Goal: Use online tool/utility: Utilize a website feature to perform a specific function

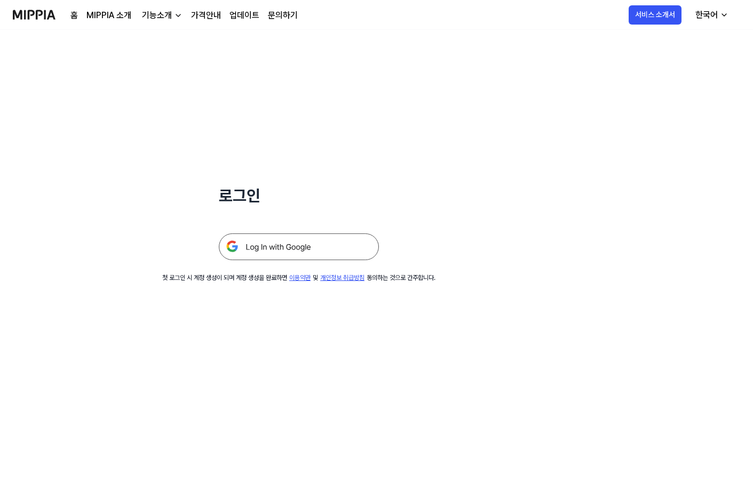
click at [257, 239] on img at bounding box center [299, 246] width 160 height 27
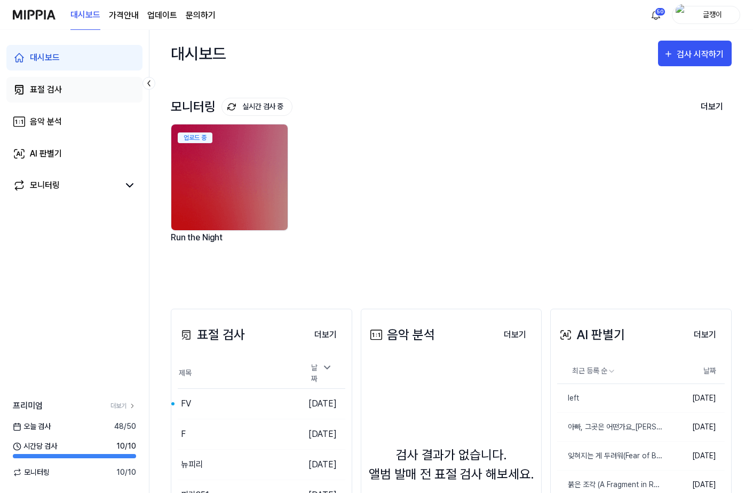
click at [49, 91] on div "표절 검사" at bounding box center [46, 89] width 32 height 13
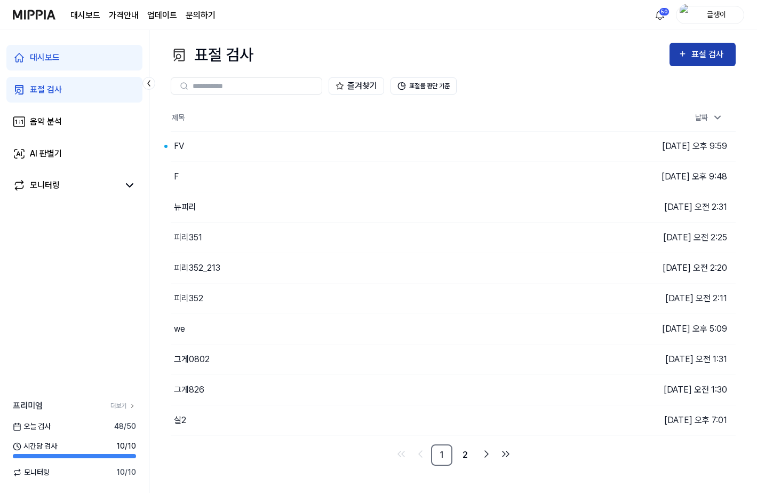
click at [702, 55] on div "표절 검사" at bounding box center [710, 54] width 36 height 14
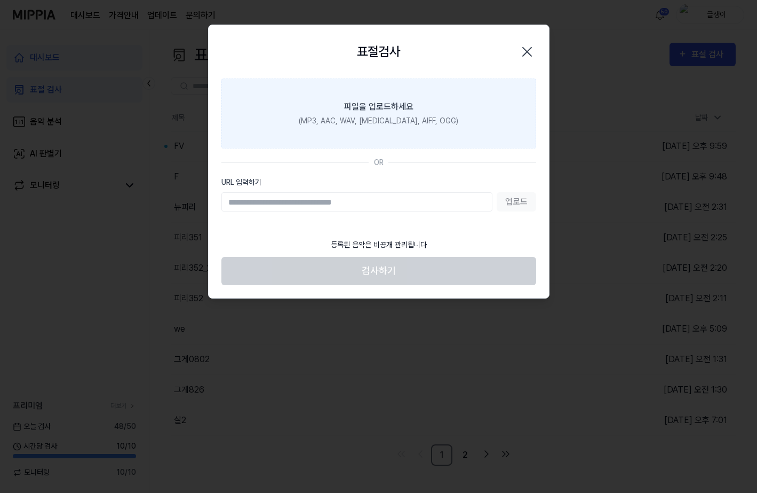
click at [382, 112] on div "파일을 업로드하세요" at bounding box center [378, 106] width 69 height 13
click at [0, 0] on input "파일을 업로드하세요 (MP3, AAC, WAV, [MEDICAL_DATA], AIFF, OGG)" at bounding box center [0, 0] width 0 height 0
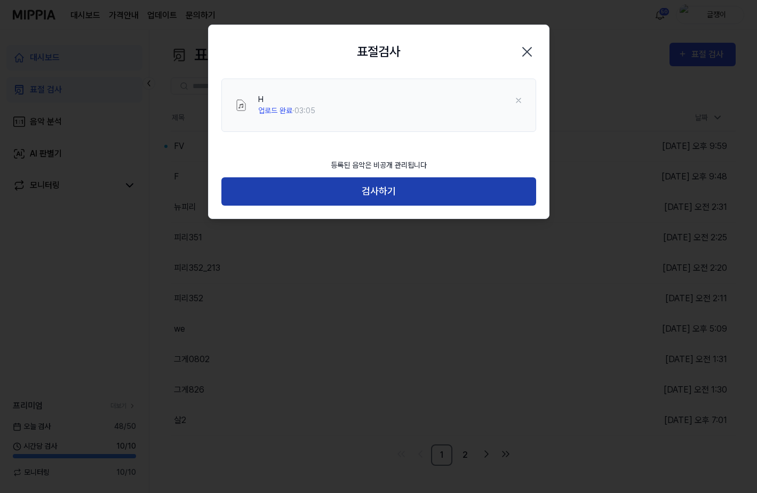
click at [374, 195] on button "검사하기" at bounding box center [378, 191] width 315 height 28
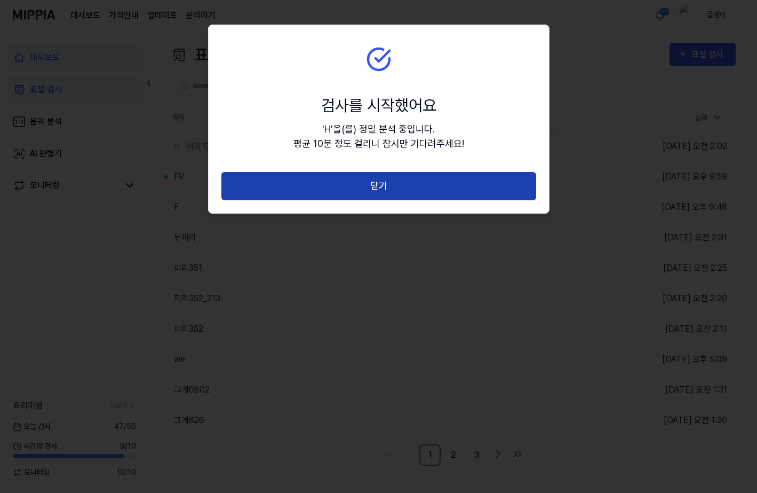
click at [380, 181] on button "닫기" at bounding box center [378, 186] width 315 height 28
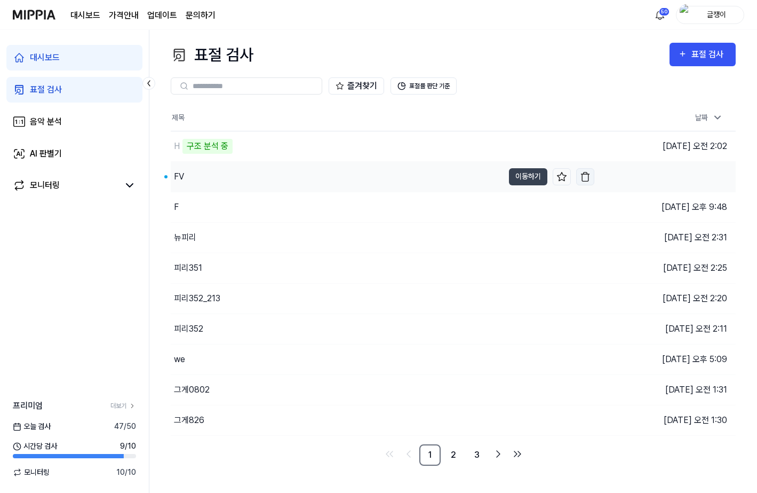
click at [585, 174] on img "button" at bounding box center [585, 176] width 11 height 11
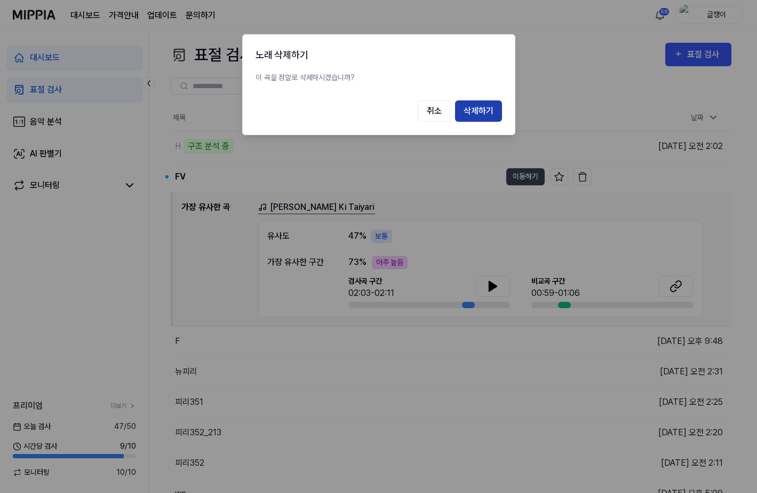
click at [479, 110] on button "삭제하기" at bounding box center [478, 110] width 47 height 21
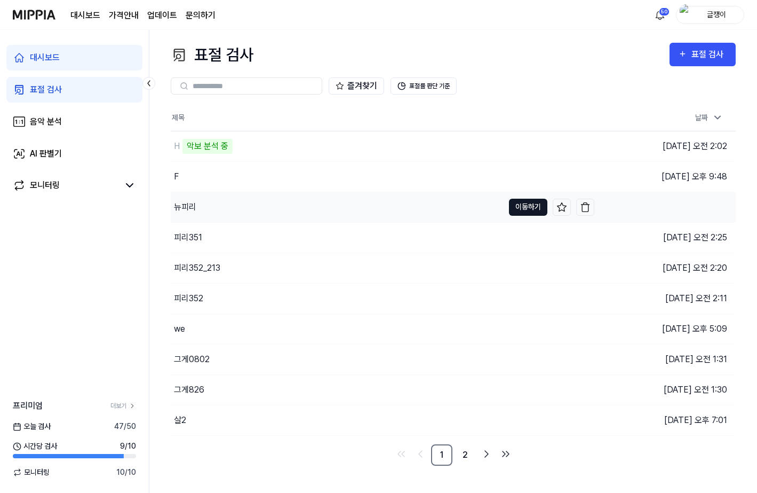
click at [522, 206] on button "이동하기" at bounding box center [528, 207] width 38 height 17
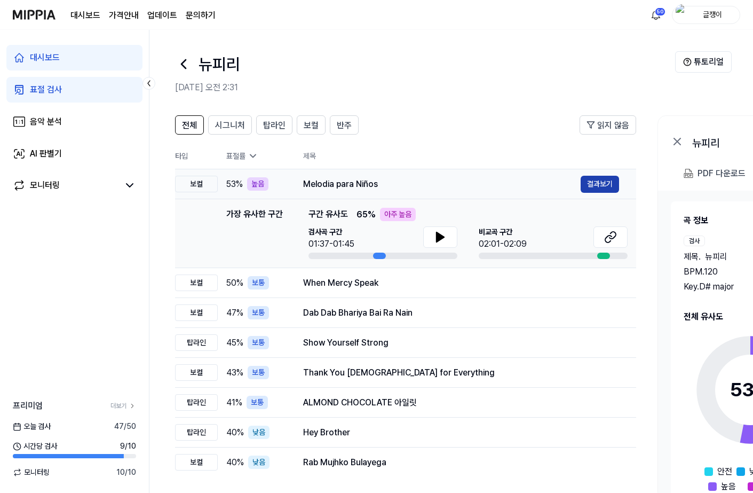
click at [599, 182] on button "결과보기" at bounding box center [600, 184] width 38 height 17
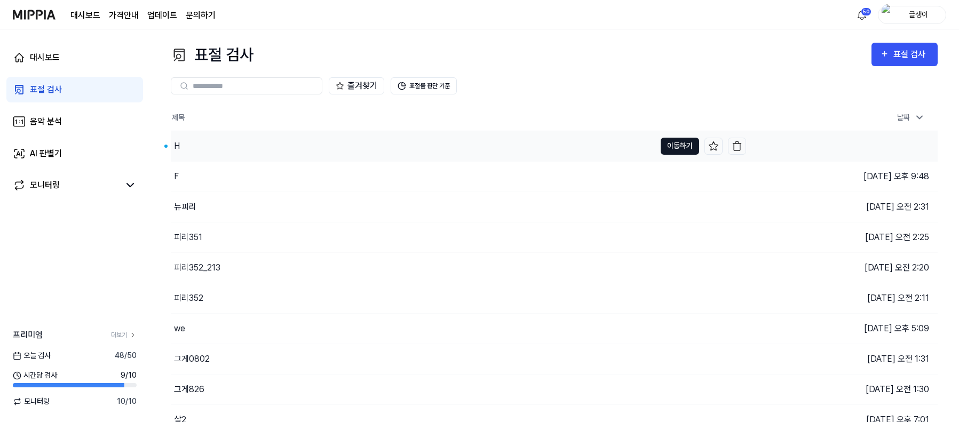
click at [678, 144] on button "이동하기" at bounding box center [680, 146] width 38 height 17
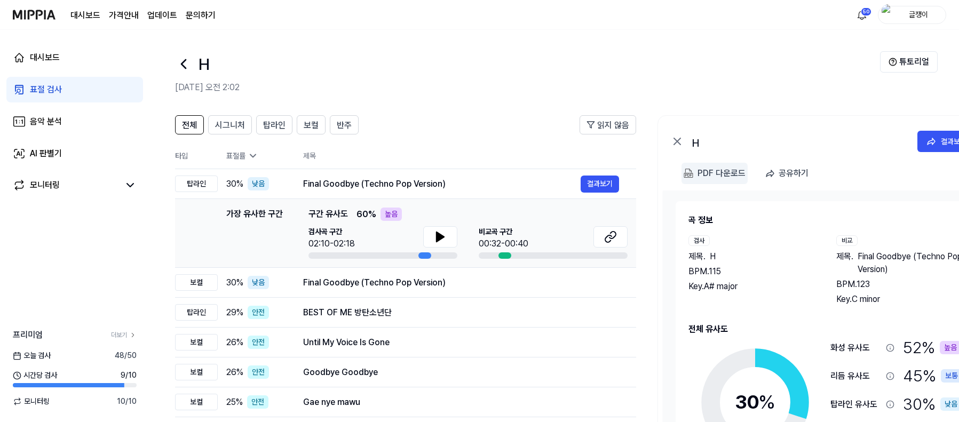
click at [716, 173] on div "PDF 다운로드" at bounding box center [721, 173] width 48 height 14
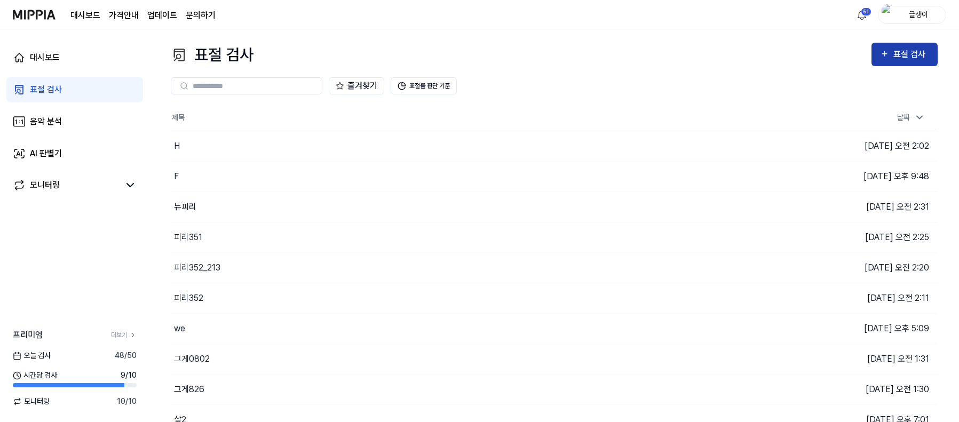
click at [757, 53] on icon "button" at bounding box center [884, 53] width 9 height 13
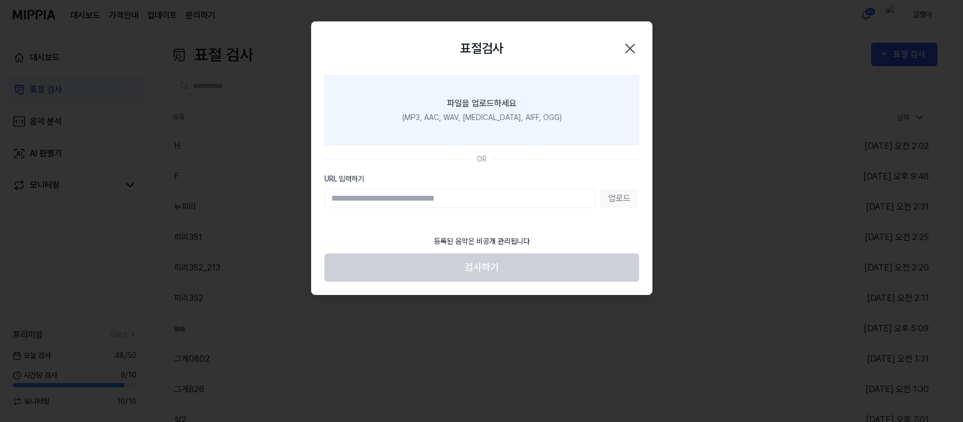
click at [481, 103] on div "파일을 업로드하세요" at bounding box center [481, 103] width 69 height 13
click at [0, 0] on input "파일을 업로드하세요 (MP3, AAC, WAV, [MEDICAL_DATA], AIFF, OGG)" at bounding box center [0, 0] width 0 height 0
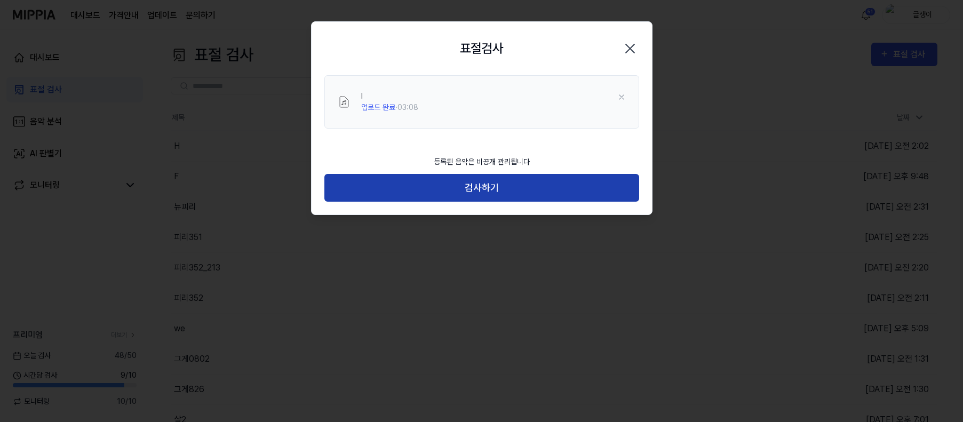
click at [487, 185] on button "검사하기" at bounding box center [481, 188] width 315 height 28
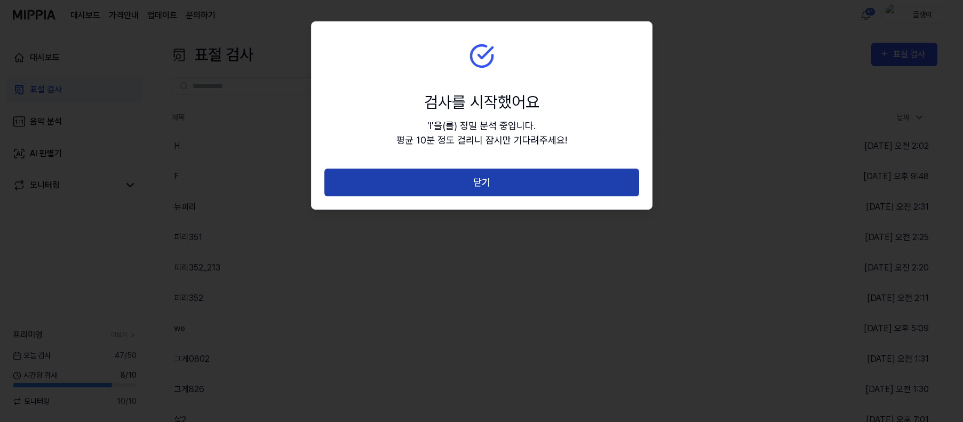
click at [482, 184] on button "닫기" at bounding box center [481, 183] width 315 height 28
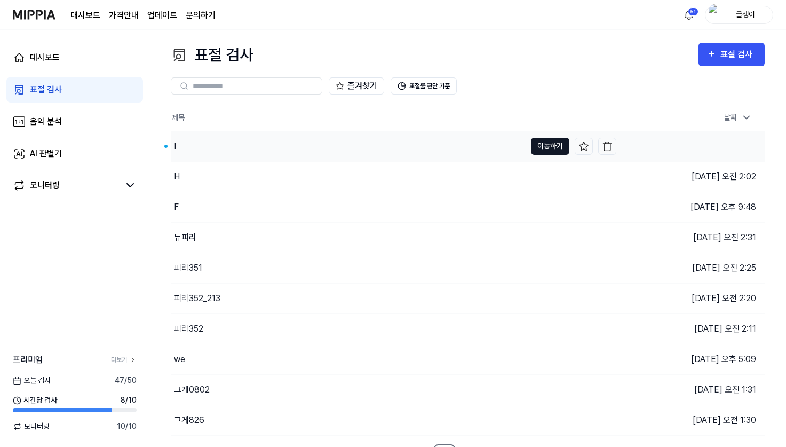
click at [538, 144] on button "이동하기" at bounding box center [550, 146] width 38 height 17
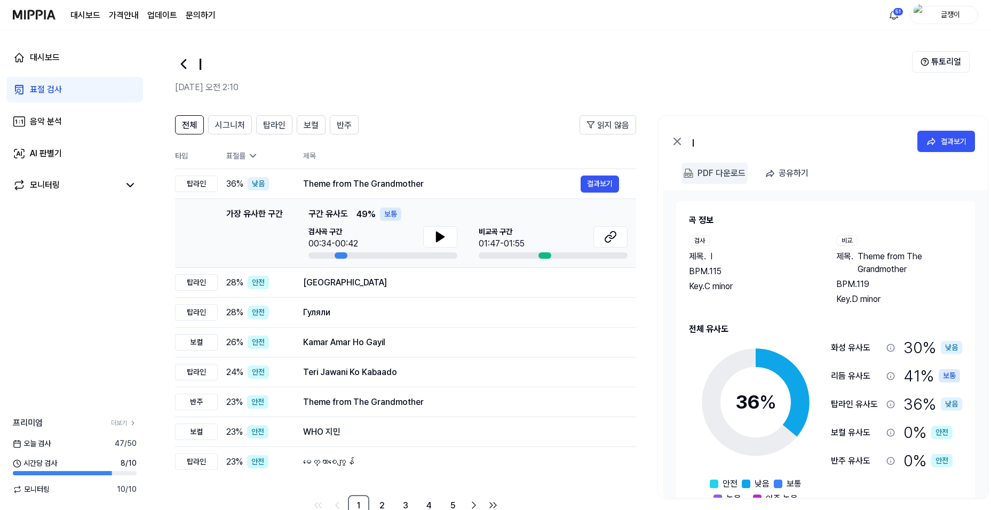
click at [710, 171] on div "PDF 다운로드" at bounding box center [721, 173] width 48 height 14
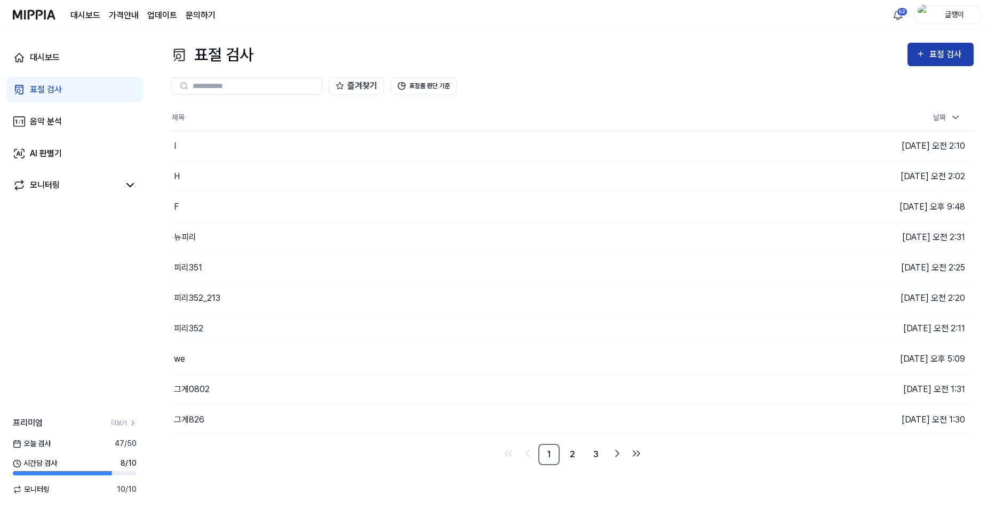
click at [757, 53] on div "표절 검사" at bounding box center [948, 54] width 36 height 14
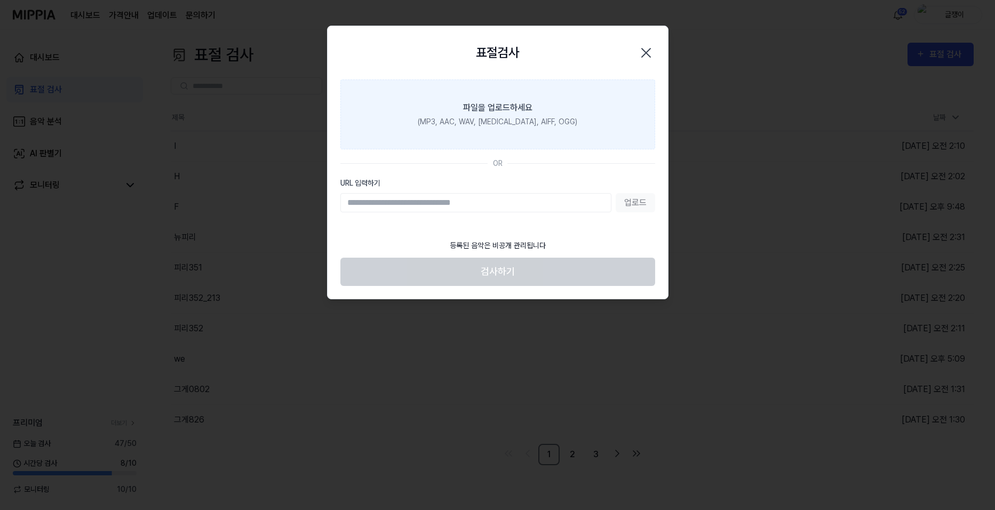
click at [485, 114] on label "파일을 업로드하세요 (MP3, AAC, WAV, [MEDICAL_DATA], AIFF, OGG)" at bounding box center [497, 115] width 315 height 70
click at [0, 0] on input "파일을 업로드하세요 (MP3, AAC, WAV, [MEDICAL_DATA], AIFF, OGG)" at bounding box center [0, 0] width 0 height 0
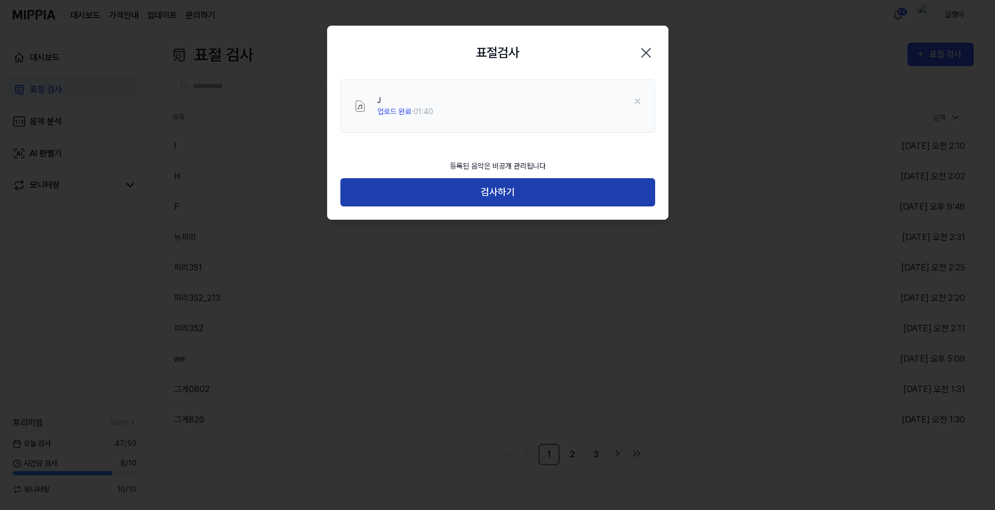
click at [505, 193] on button "검사하기" at bounding box center [497, 192] width 315 height 28
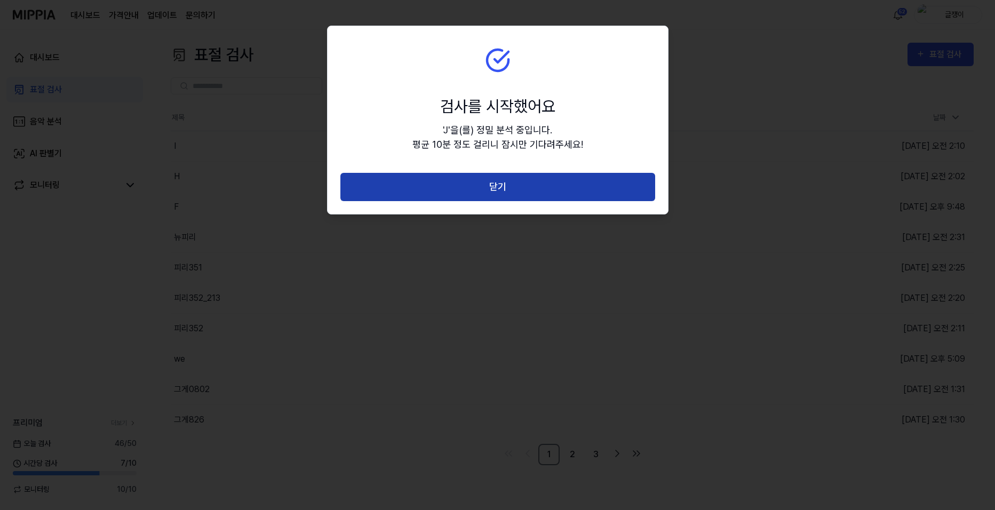
click at [498, 183] on button "닫기" at bounding box center [497, 187] width 315 height 28
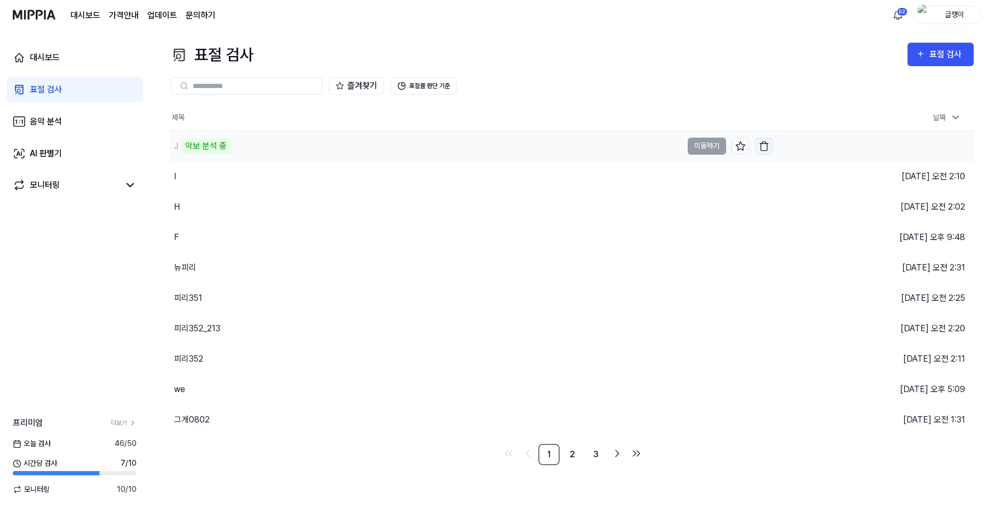
click at [757, 145] on img "button" at bounding box center [764, 146] width 11 height 11
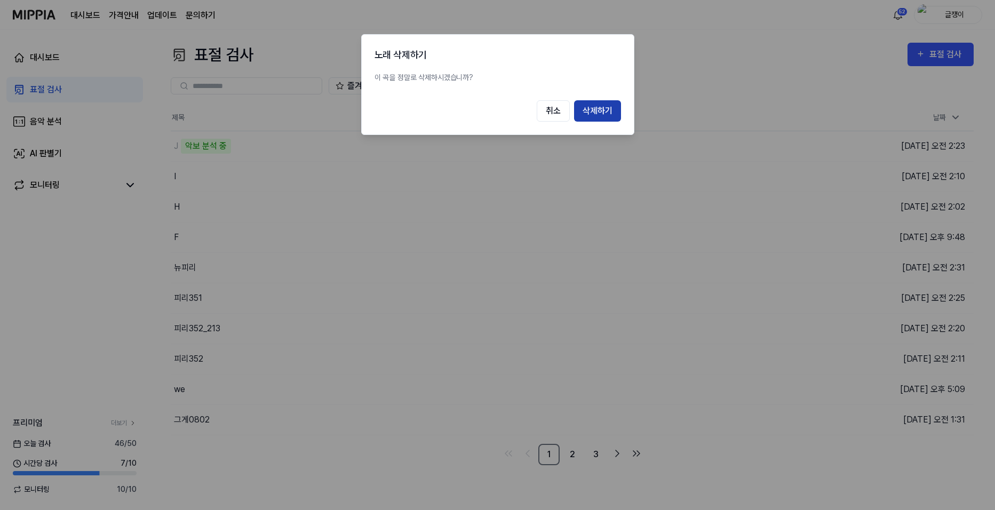
click at [601, 108] on button "삭제하기" at bounding box center [597, 110] width 47 height 21
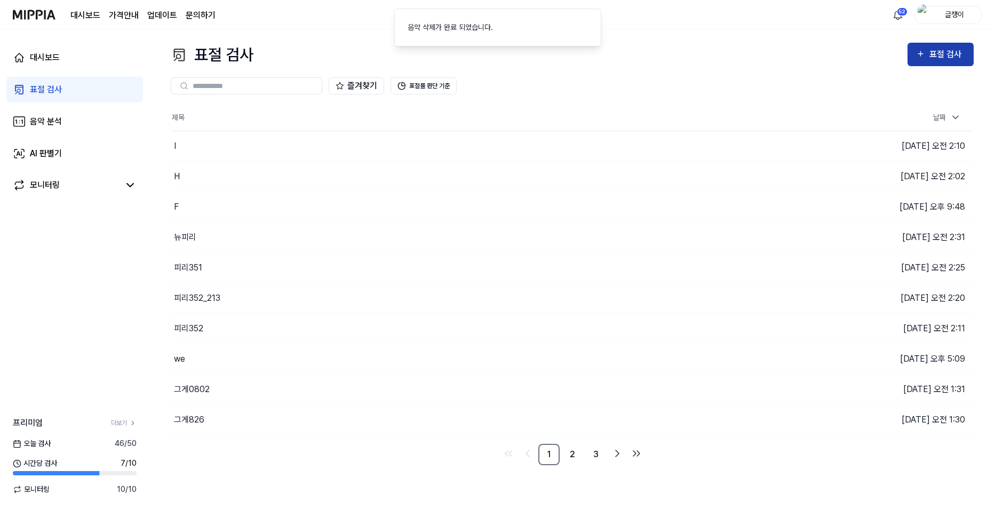
click at [757, 48] on div "표절 검사" at bounding box center [940, 54] width 49 height 14
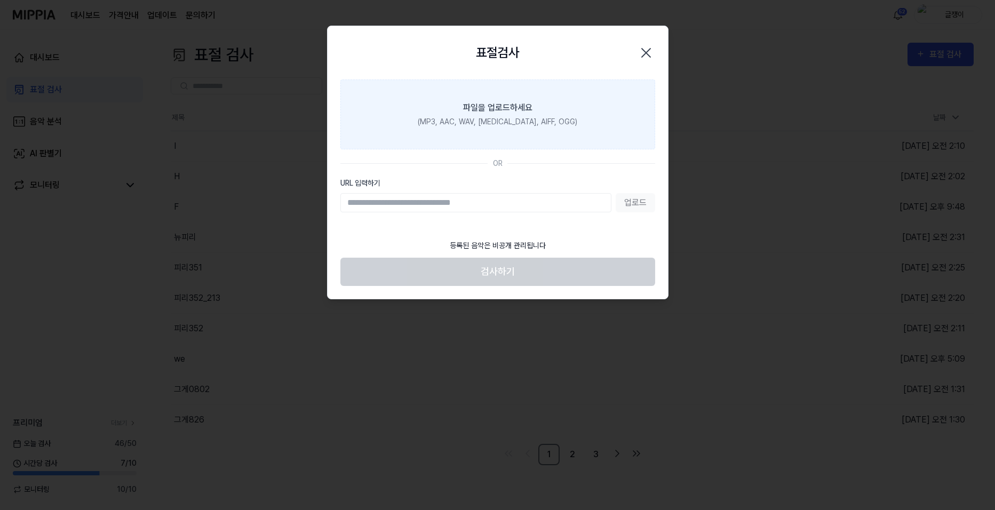
click at [527, 93] on label "파일을 업로드하세요 (MP3, AAC, WAV, [MEDICAL_DATA], AIFF, OGG)" at bounding box center [497, 115] width 315 height 70
click at [0, 0] on input "파일을 업로드하세요 (MP3, AAC, WAV, [MEDICAL_DATA], AIFF, OGG)" at bounding box center [0, 0] width 0 height 0
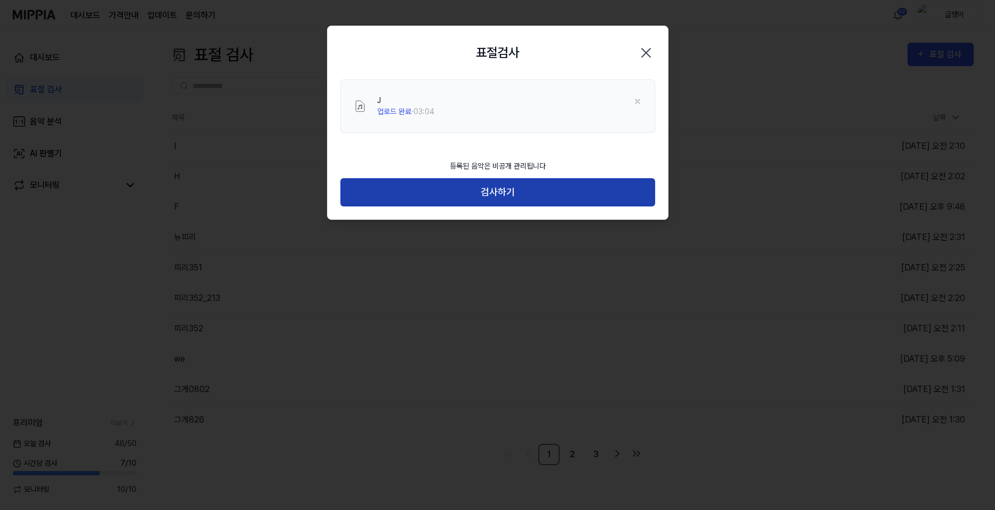
click at [502, 192] on button "검사하기" at bounding box center [497, 192] width 315 height 28
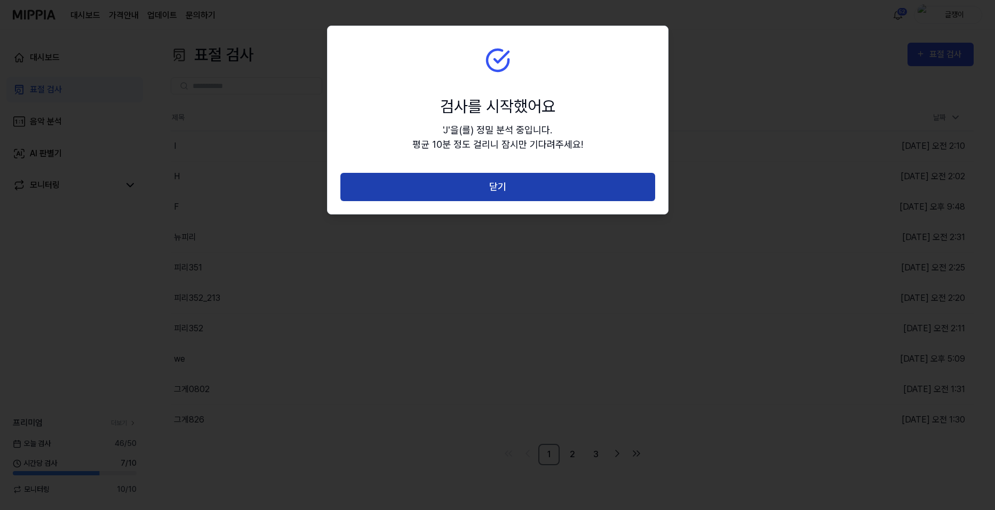
click at [502, 189] on button "닫기" at bounding box center [497, 187] width 315 height 28
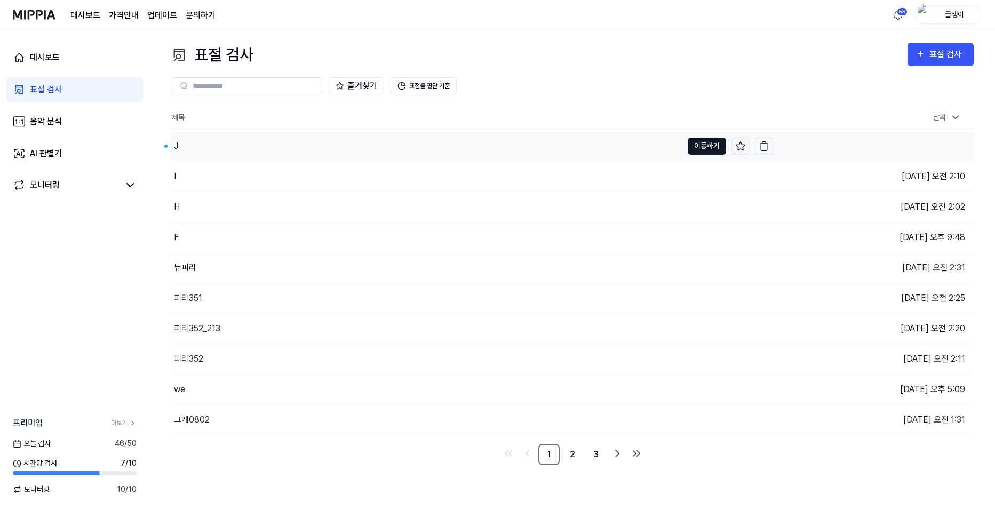
click at [708, 141] on button "이동하기" at bounding box center [707, 146] width 38 height 17
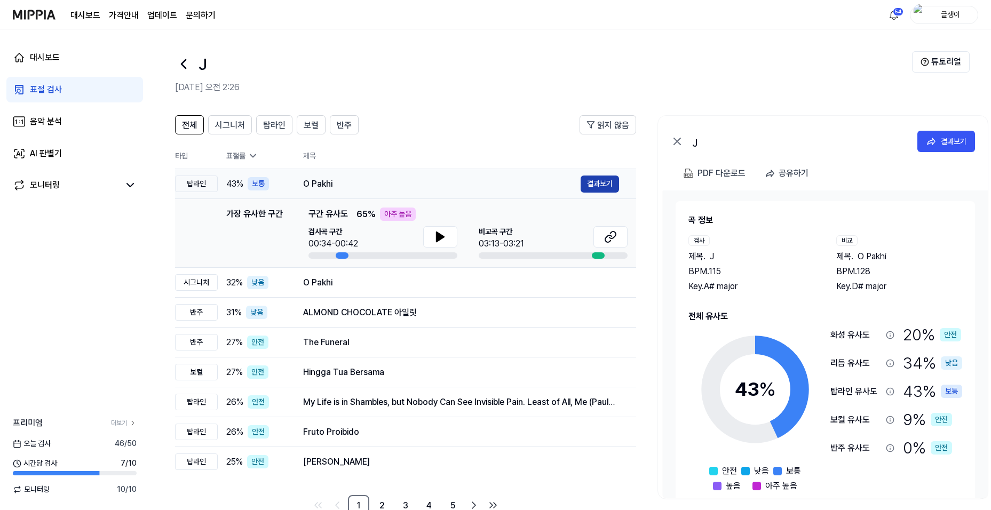
click at [594, 183] on button "결과보기" at bounding box center [600, 184] width 38 height 17
click at [597, 181] on button "결과보기" at bounding box center [600, 184] width 38 height 17
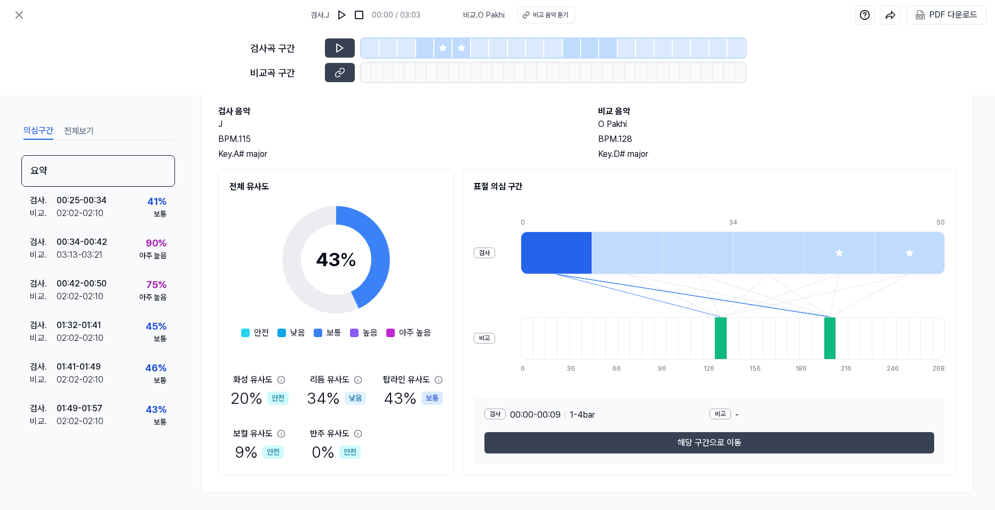
scroll to position [58, 0]
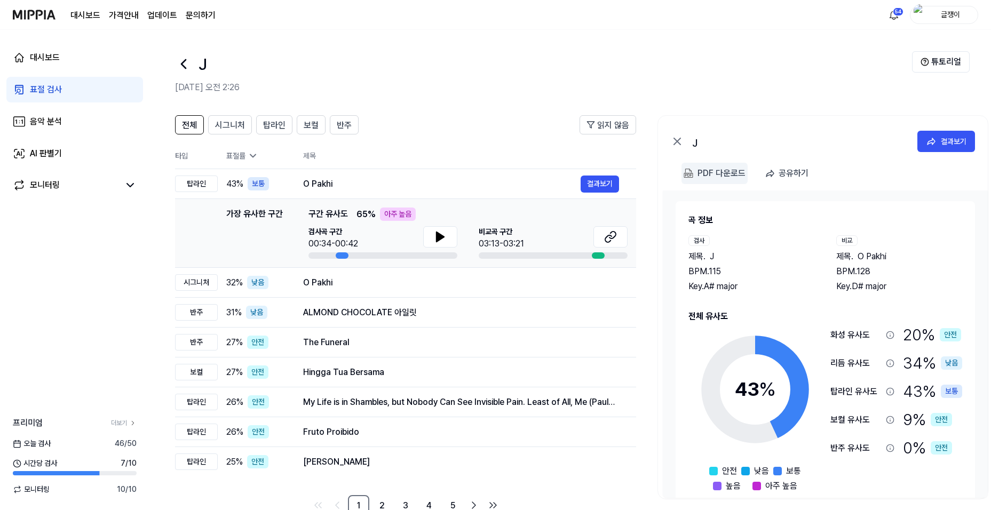
click at [710, 169] on div "PDF 다운로드" at bounding box center [721, 173] width 48 height 14
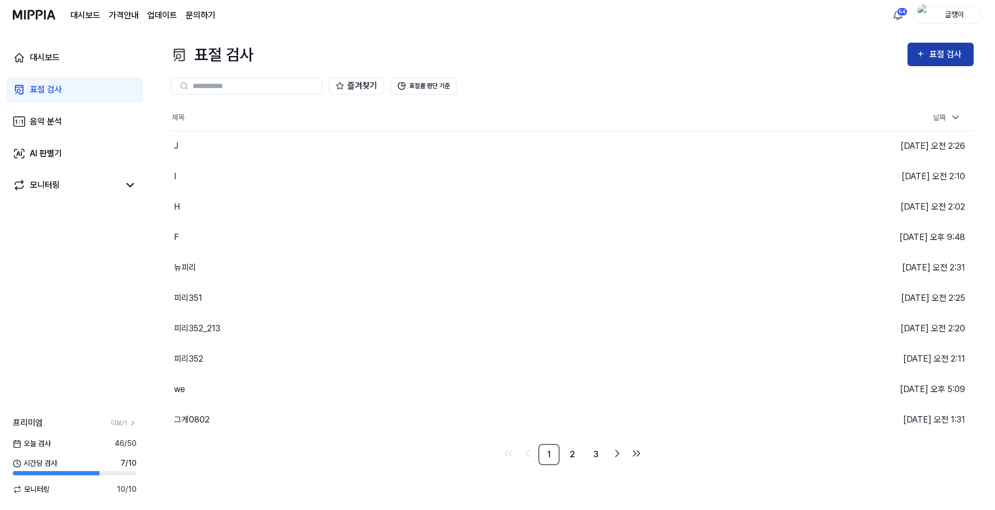
click at [757, 61] on div "표절 검사" at bounding box center [940, 54] width 49 height 14
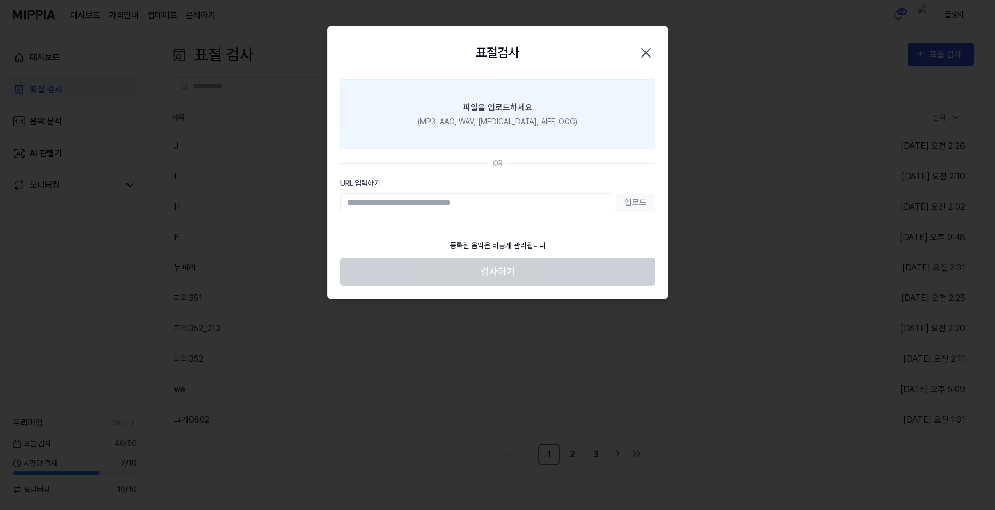
click at [505, 109] on div "파일을 업로드하세요" at bounding box center [497, 107] width 69 height 13
click at [0, 0] on input "파일을 업로드하세요 (MP3, AAC, WAV, [MEDICAL_DATA], AIFF, OGG)" at bounding box center [0, 0] width 0 height 0
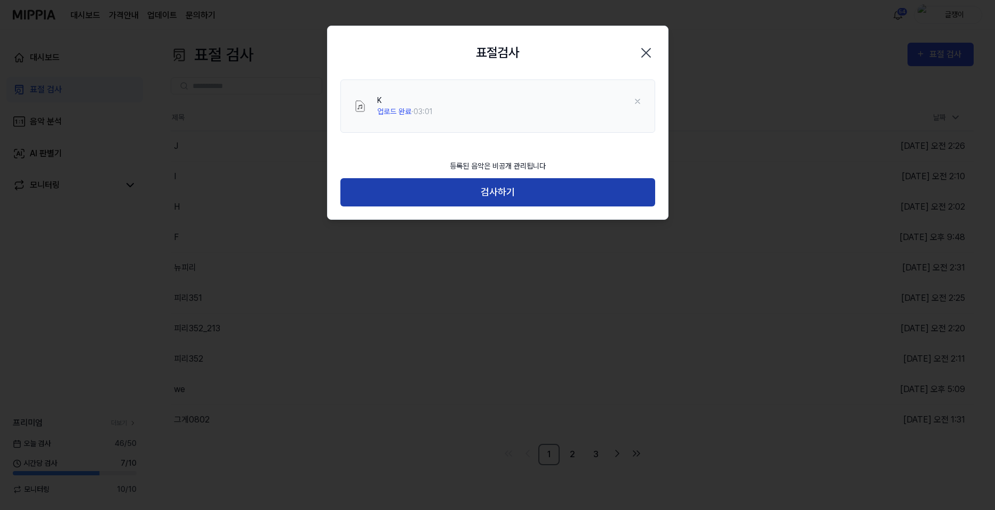
click at [497, 191] on button "검사하기" at bounding box center [497, 192] width 315 height 28
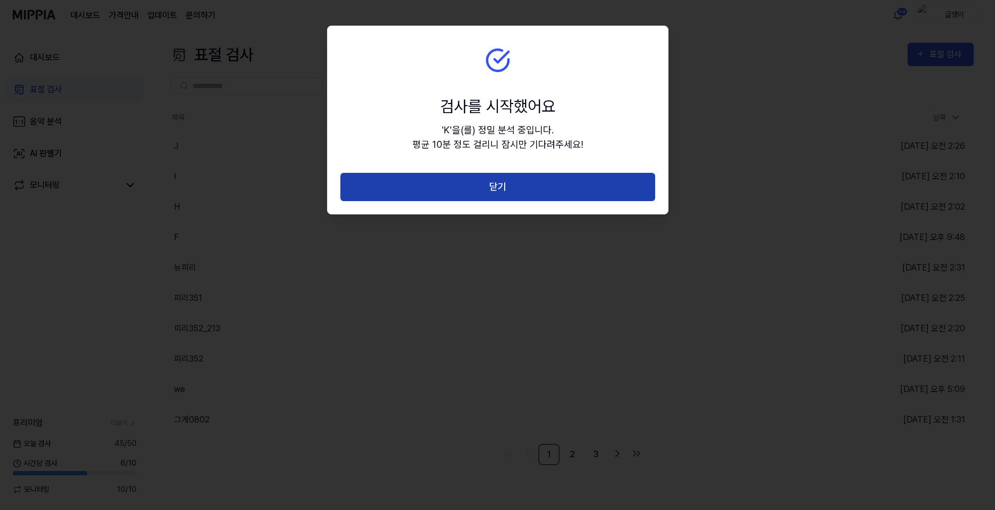
click at [498, 183] on button "닫기" at bounding box center [497, 187] width 315 height 28
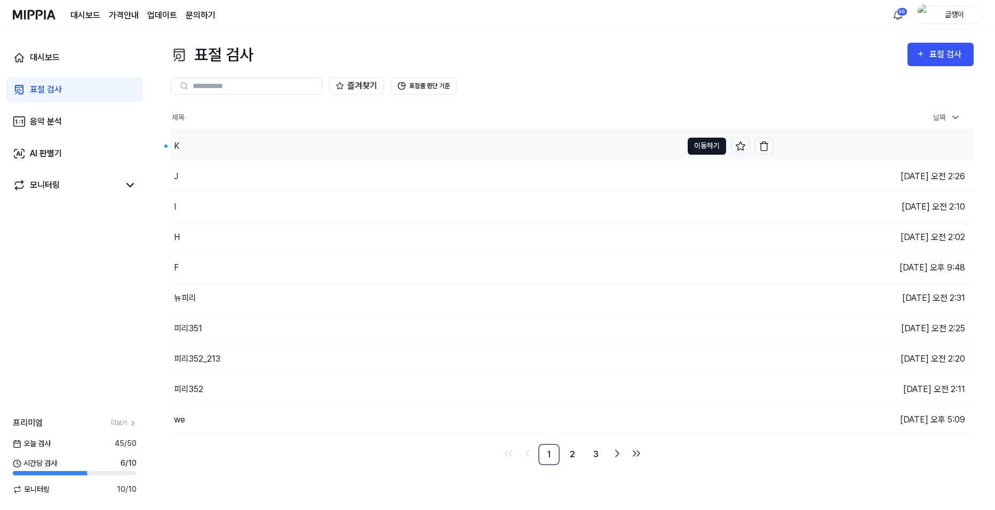
click at [694, 142] on button "이동하기" at bounding box center [707, 146] width 38 height 17
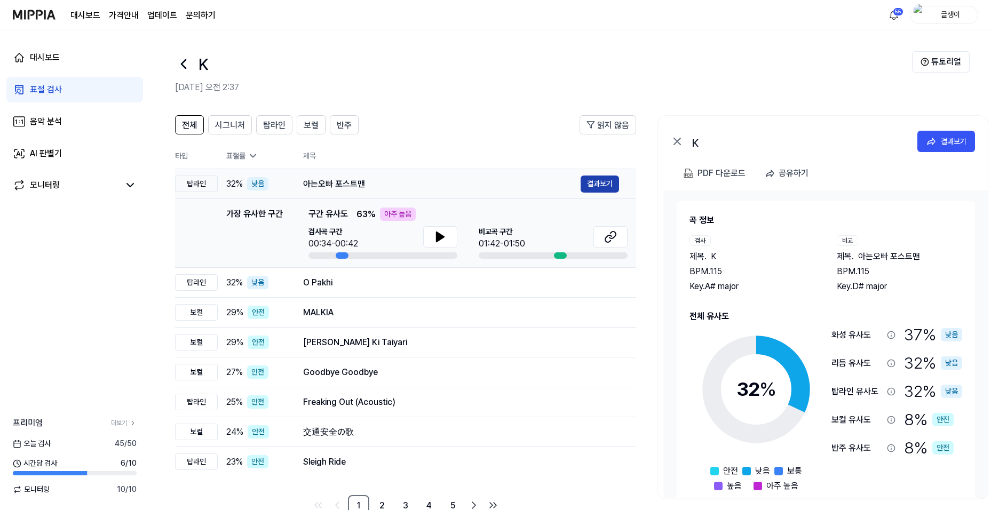
click at [595, 183] on button "결과보기" at bounding box center [600, 184] width 38 height 17
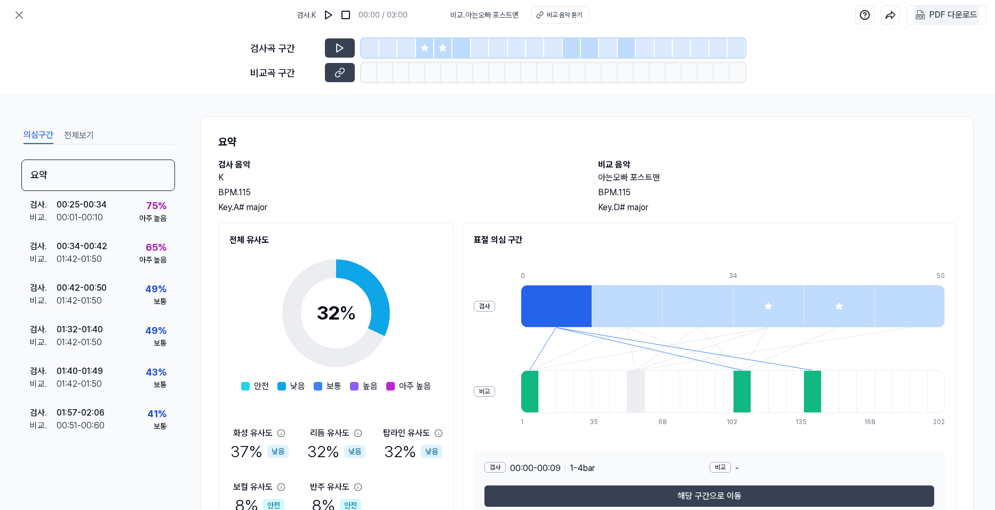
click at [757, 13] on div "PDF 다운로드" at bounding box center [954, 15] width 48 height 14
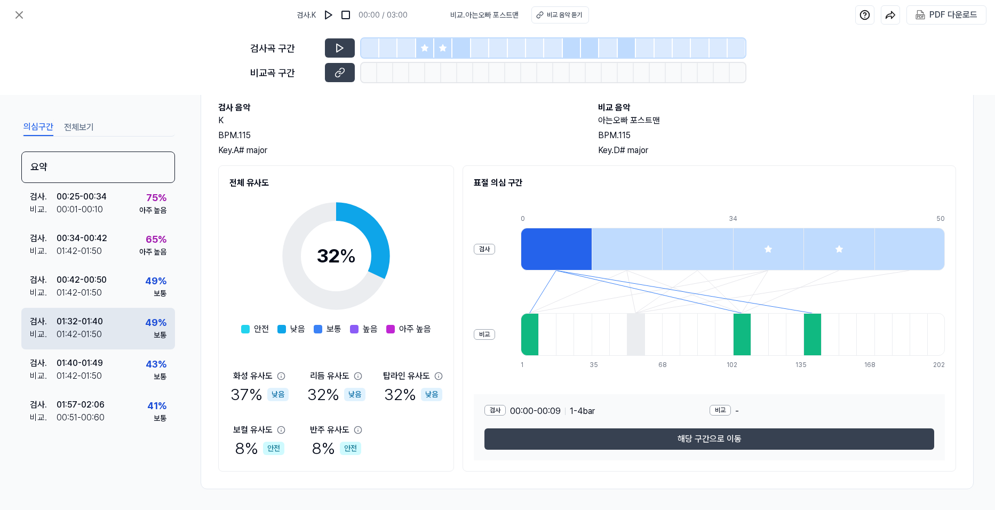
scroll to position [58, 0]
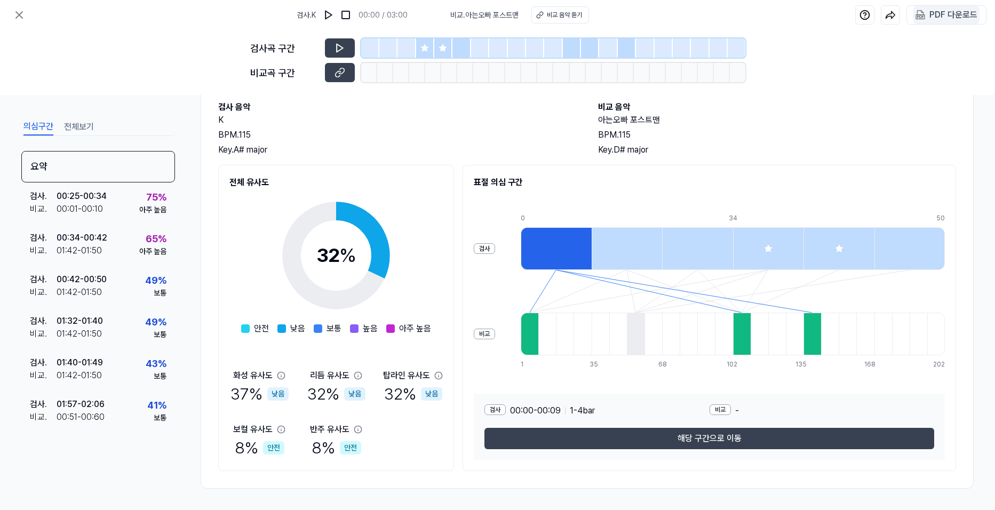
click at [757, 17] on div "PDF 다운로드" at bounding box center [954, 15] width 48 height 14
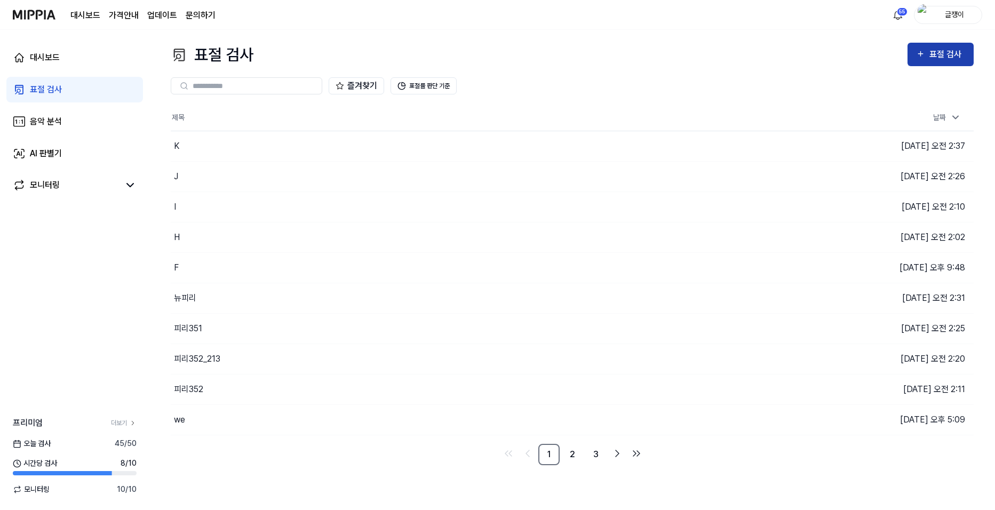
click at [757, 54] on div "표절 검사" at bounding box center [940, 54] width 49 height 14
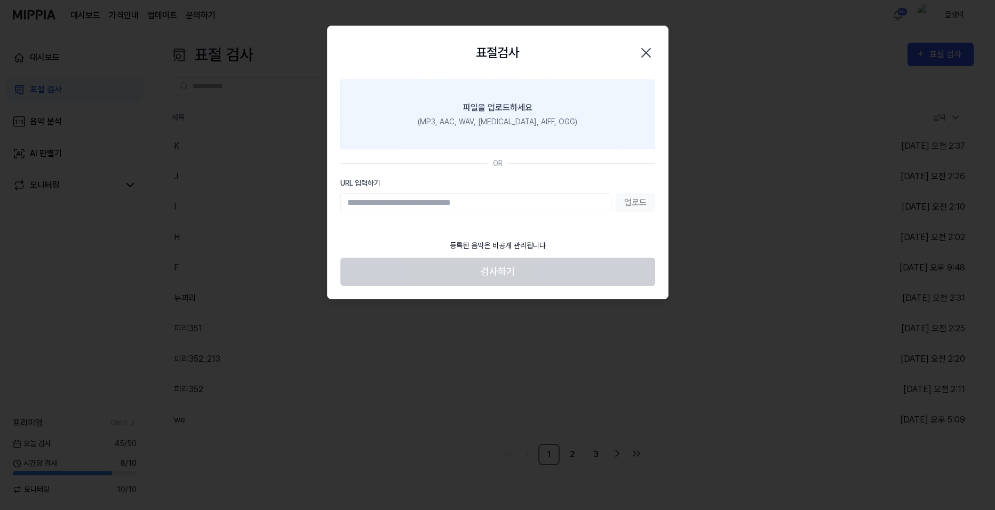
click at [490, 120] on div "(MP3, AAC, WAV, [MEDICAL_DATA], AIFF, OGG)" at bounding box center [498, 121] width 160 height 11
click at [0, 0] on input "파일을 업로드하세요 (MP3, AAC, WAV, [MEDICAL_DATA], AIFF, OGG)" at bounding box center [0, 0] width 0 height 0
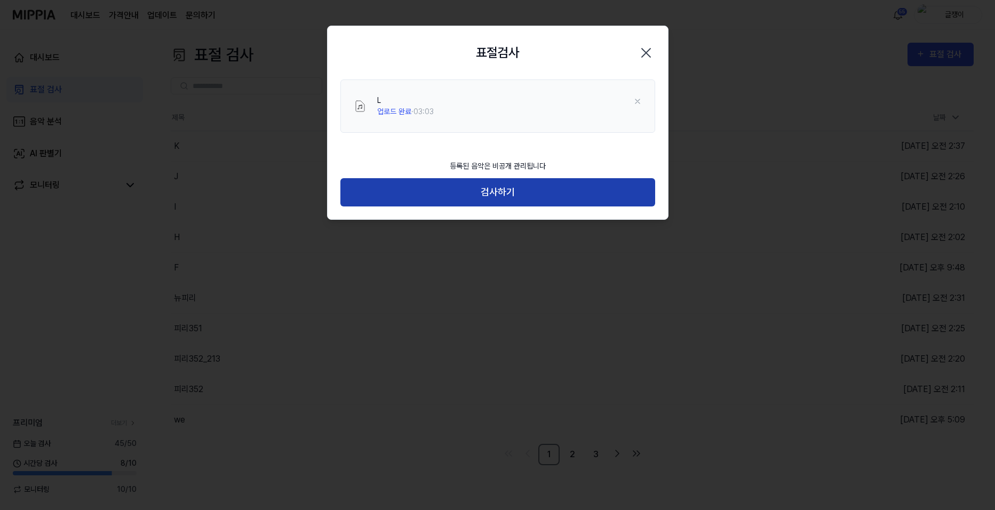
click at [493, 189] on button "검사하기" at bounding box center [497, 192] width 315 height 28
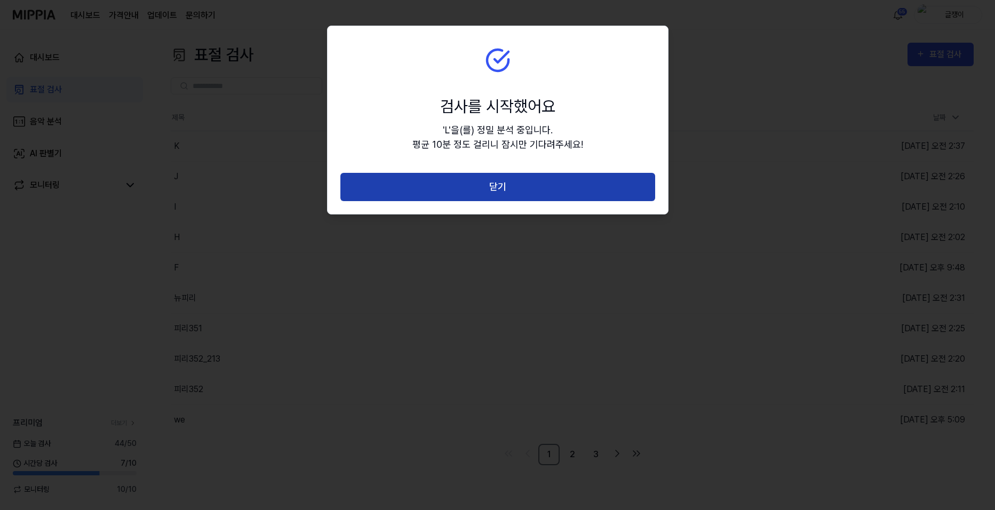
click at [501, 187] on button "닫기" at bounding box center [497, 187] width 315 height 28
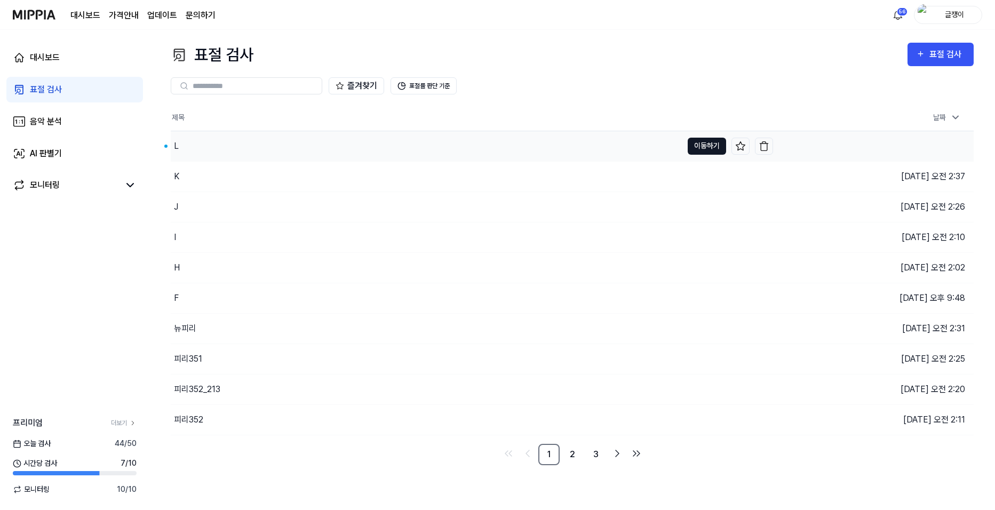
click at [699, 146] on button "이동하기" at bounding box center [707, 146] width 38 height 17
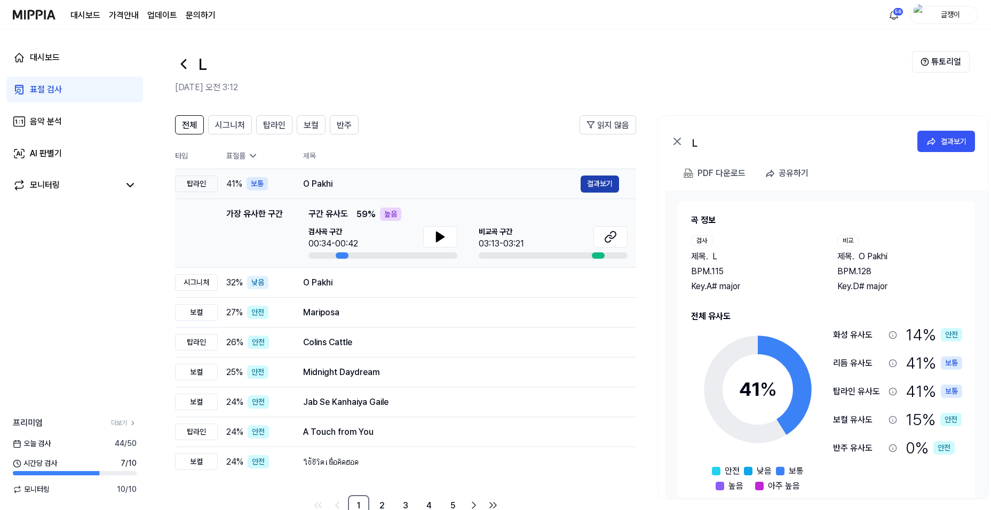
click at [591, 183] on button "결과보기" at bounding box center [600, 184] width 38 height 17
click at [589, 185] on button "결과보기" at bounding box center [600, 184] width 38 height 17
